Goal: Task Accomplishment & Management: Use online tool/utility

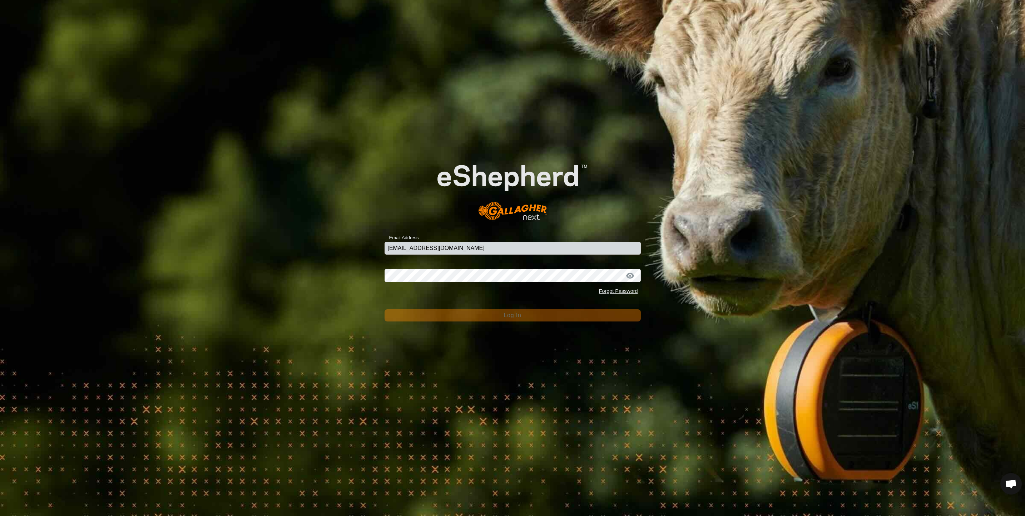
click at [472, 247] on input "[EMAIL_ADDRESS][DOMAIN_NAME]" at bounding box center [512, 248] width 256 height 13
type input "c"
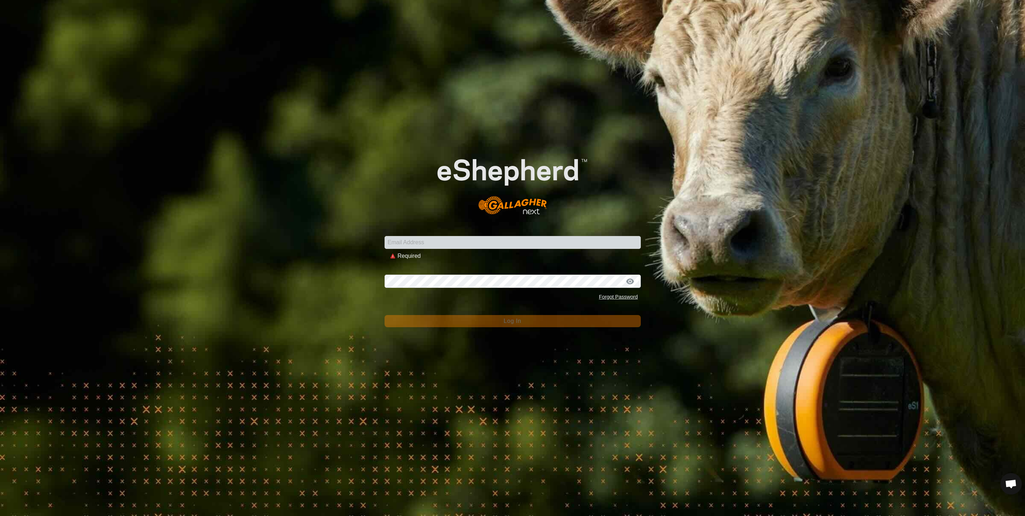
click at [400, 238] on input "Email Address" at bounding box center [512, 242] width 256 height 13
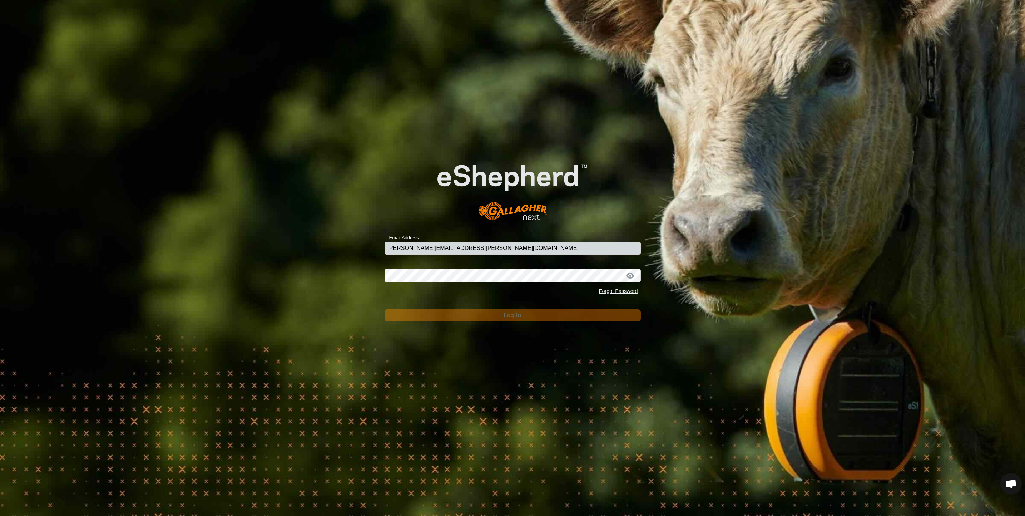
type input "[EMAIL_ADDRESS][DOMAIN_NAME]"
drag, startPoint x: 474, startPoint y: 250, endPoint x: 240, endPoint y: 226, distance: 234.9
click at [240, 226] on div "Email Address [EMAIL_ADDRESS][DOMAIN_NAME] Password Forgot Password Log In" at bounding box center [512, 258] width 1025 height 516
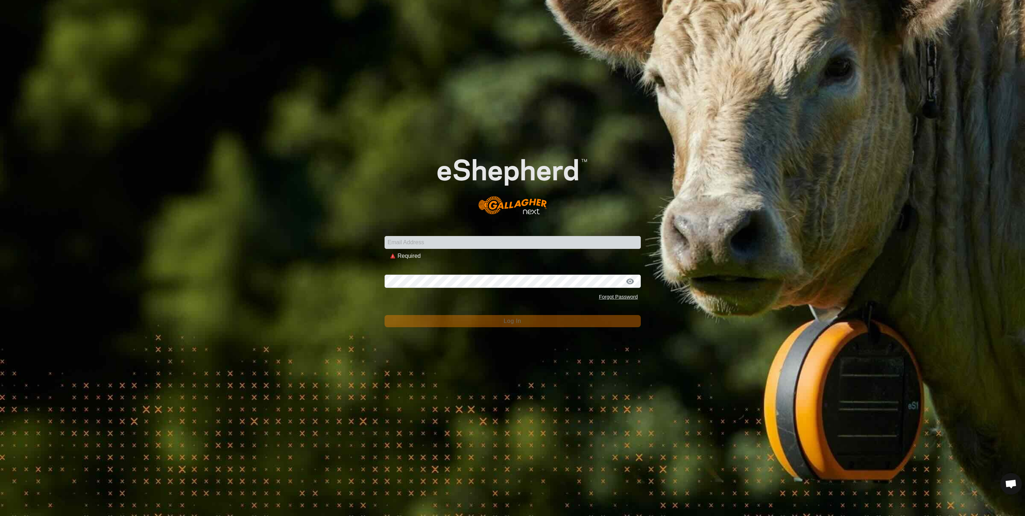
click at [435, 240] on input "Email Address" at bounding box center [512, 242] width 256 height 13
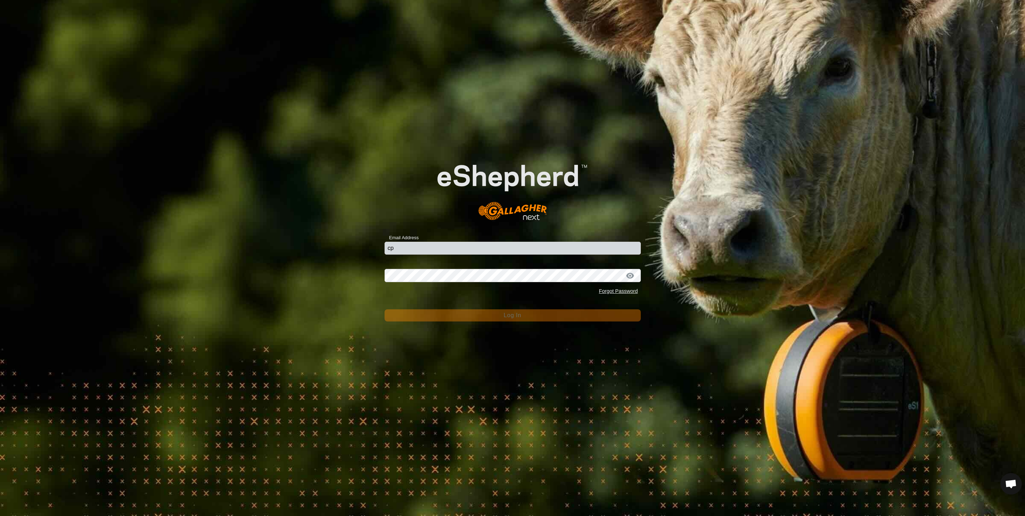
type input "c"
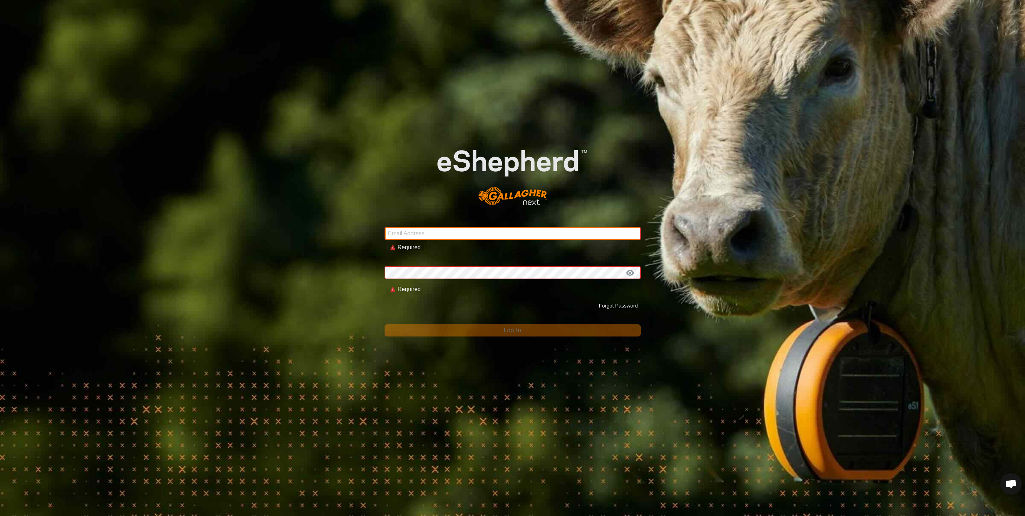
click at [418, 243] on div "Email Address Required" at bounding box center [512, 235] width 256 height 34
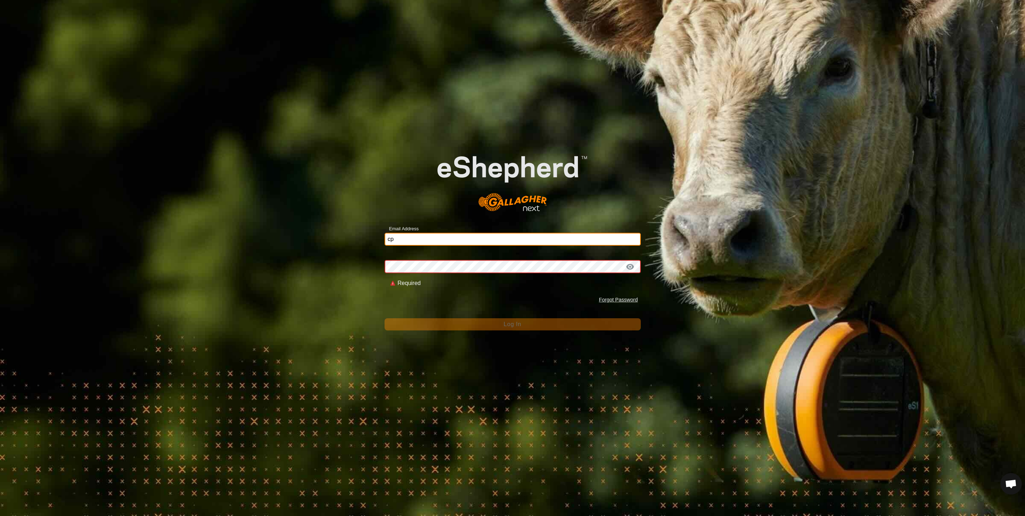
type input "c"
type input "[PERSON_NAME][EMAIL_ADDRESS][PERSON_NAME][DOMAIN_NAME]"
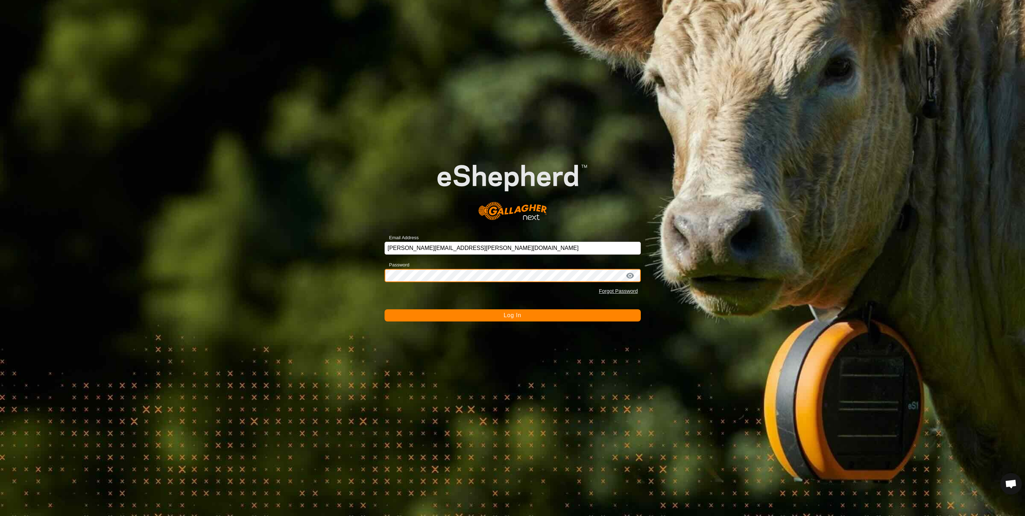
click at [384, 309] on button "Log In" at bounding box center [512, 315] width 256 height 12
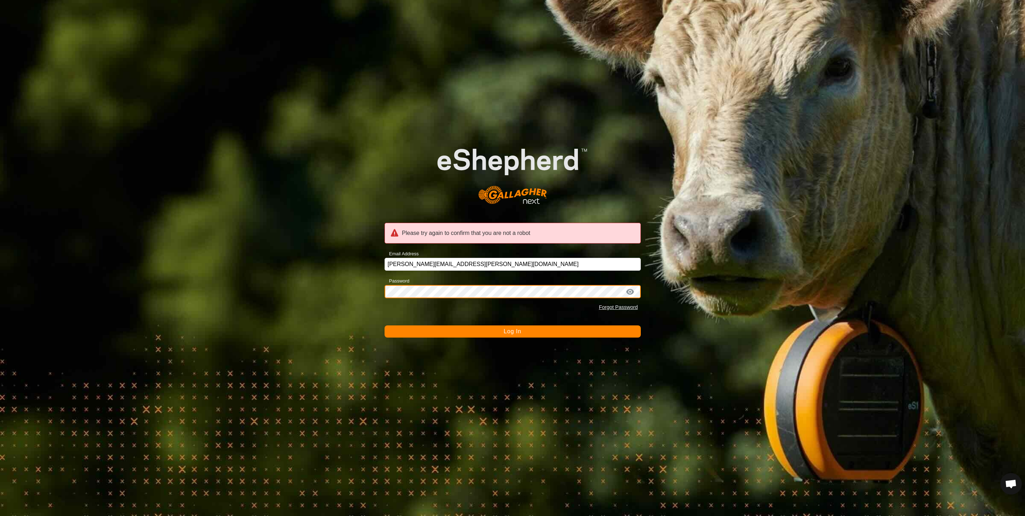
click at [384, 325] on button "Log In" at bounding box center [512, 331] width 256 height 12
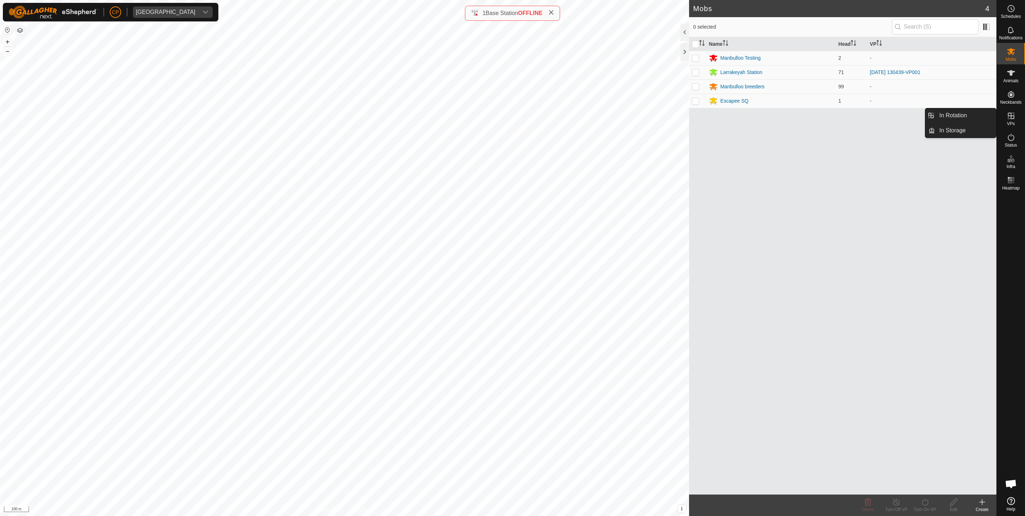
click at [1011, 120] on es-virtualpaddocks-svg-icon at bounding box center [1010, 115] width 13 height 11
click at [980, 116] on link "In Rotation" at bounding box center [965, 115] width 61 height 14
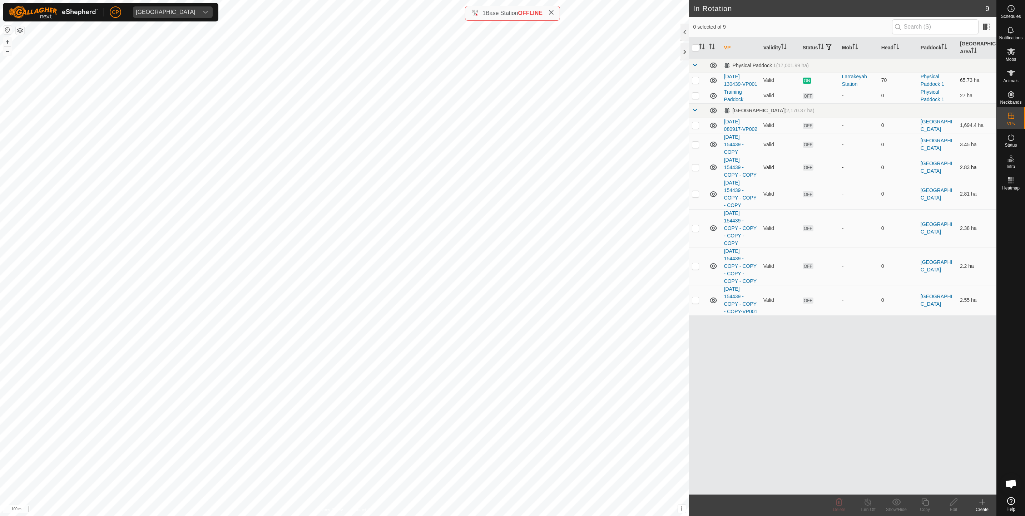
checkbox input "true"
click at [925, 499] on icon at bounding box center [924, 501] width 9 height 9
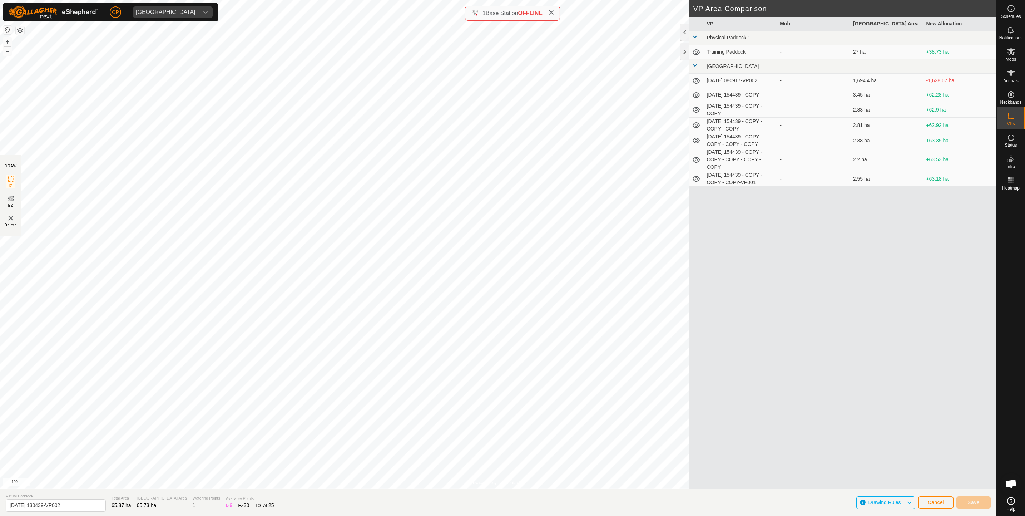
type input "[DATE] 130439-VP003"
click at [1009, 57] on span "Mobs" at bounding box center [1011, 59] width 10 height 4
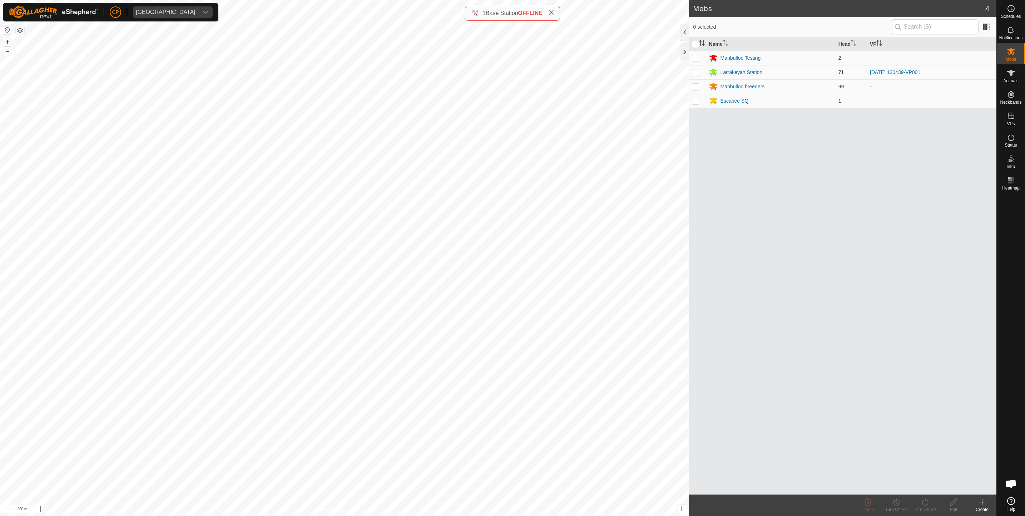
click at [696, 72] on p-checkbox at bounding box center [695, 72] width 7 height 6
checkbox input "true"
click at [927, 506] on div "Turn On VP" at bounding box center [924, 509] width 29 height 6
click at [925, 485] on link "Now" at bounding box center [946, 485] width 71 height 14
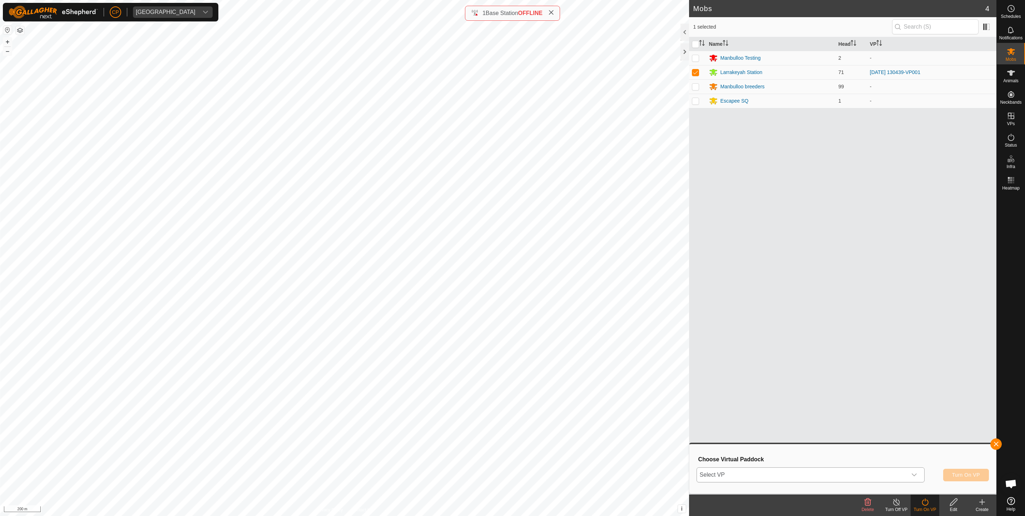
click at [723, 474] on span "Select VP" at bounding box center [802, 474] width 210 height 14
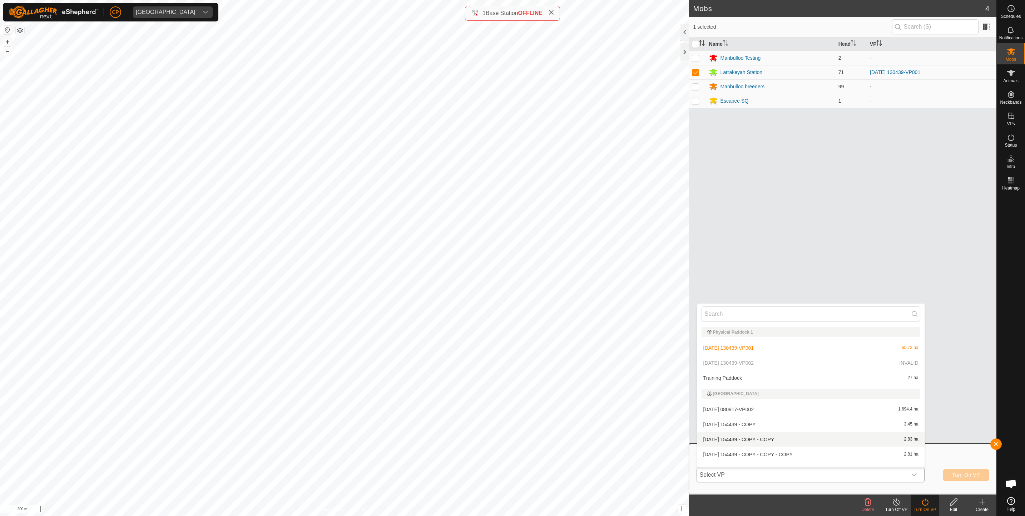
scroll to position [39, 0]
click at [784, 241] on div "Name Head VP Manbulloo Testing 2 - [GEOGRAPHIC_DATA] 71 [DATE] 130439-VP001 Man…" at bounding box center [842, 265] width 307 height 457
